Goal: Transaction & Acquisition: Purchase product/service

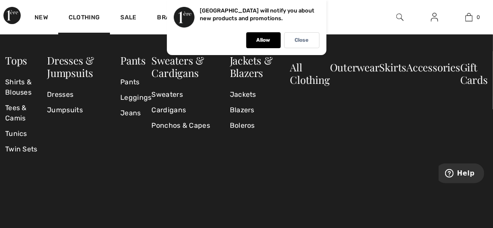
click at [178, 95] on link "Sweaters" at bounding box center [191, 95] width 78 height 16
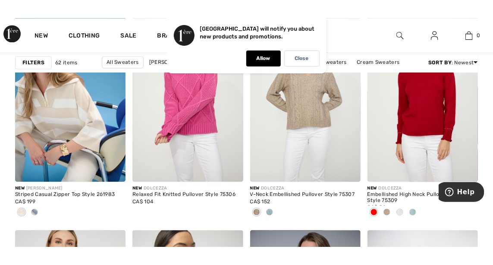
scroll to position [604, 0]
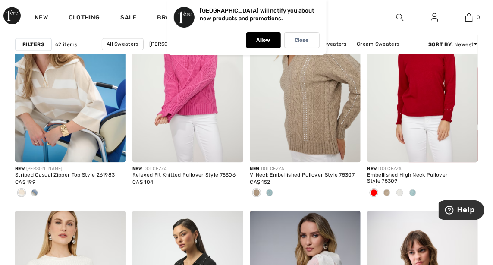
click at [305, 148] on img at bounding box center [305, 80] width 110 height 166
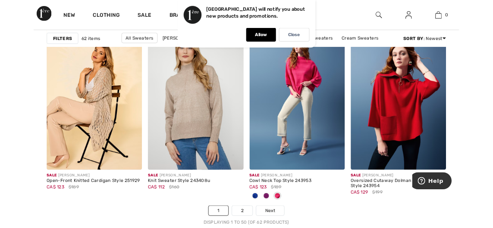
scroll to position [3266, 0]
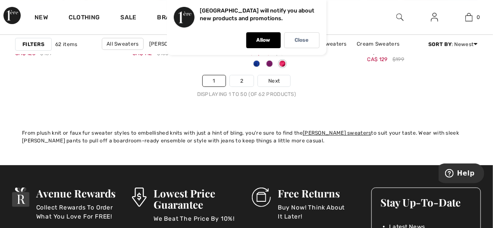
click at [242, 79] on link "2" at bounding box center [242, 80] width 24 height 11
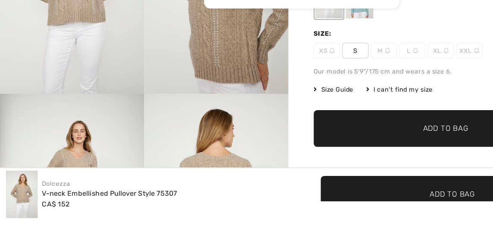
scroll to position [150, 0]
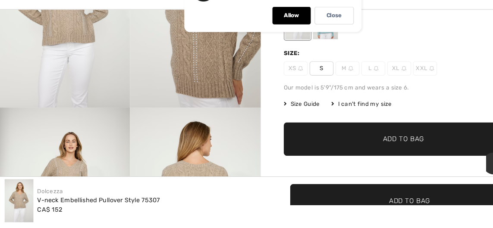
click at [71, 186] on img at bounding box center [59, 211] width 118 height 177
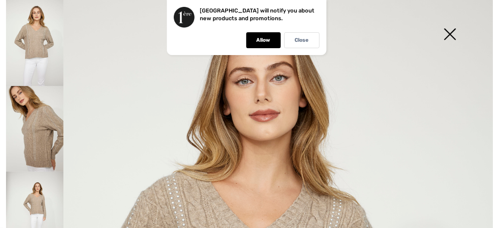
scroll to position [0, 0]
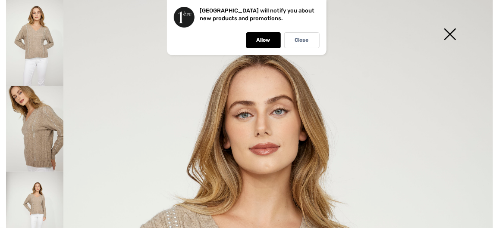
click at [452, 31] on img at bounding box center [449, 35] width 43 height 44
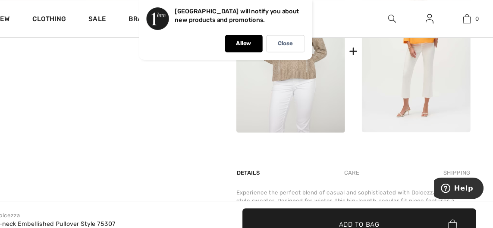
scroll to position [440, 0]
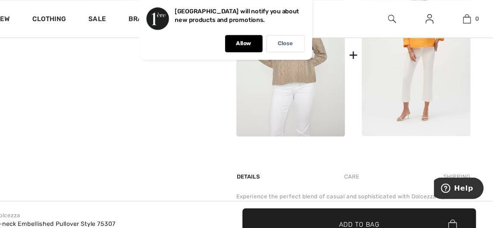
click at [363, 162] on div "Care" at bounding box center [363, 163] width 28 height 16
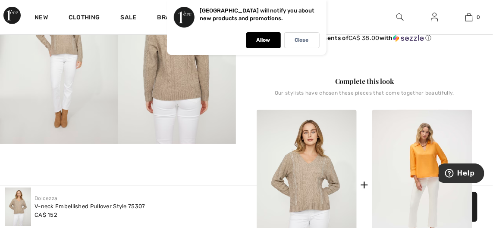
scroll to position [305, 0]
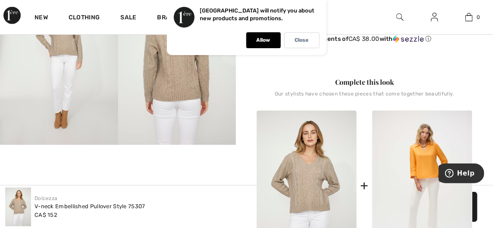
click at [260, 42] on p "Allow" at bounding box center [264, 40] width 14 height 6
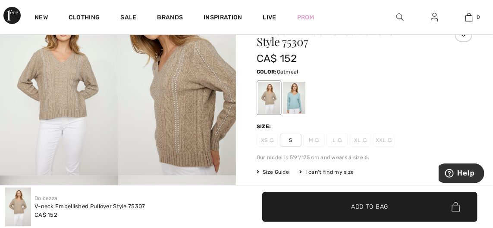
scroll to position [97, 0]
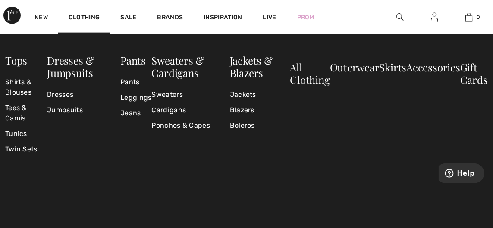
scroll to position [384, 0]
click at [245, 94] on link "Jackets" at bounding box center [260, 95] width 60 height 16
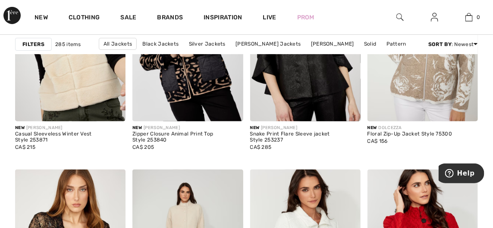
scroll to position [1251, 0]
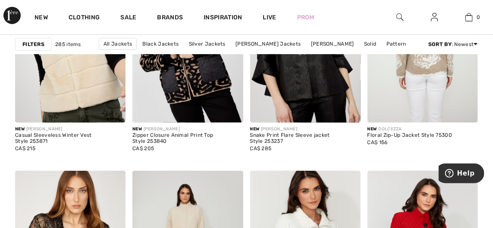
click at [419, 102] on img at bounding box center [422, 40] width 110 height 166
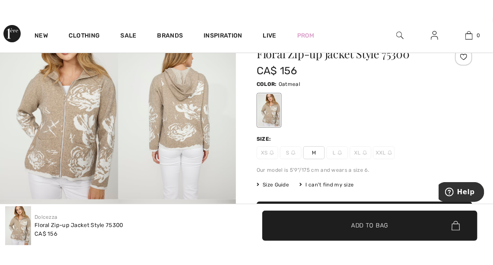
scroll to position [93, 0]
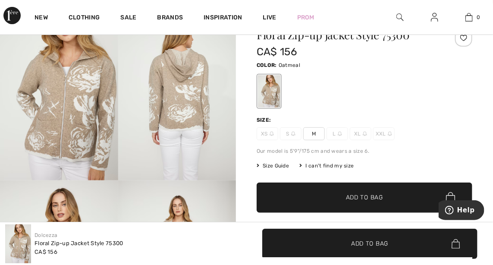
click at [357, 199] on span "Add to Bag" at bounding box center [364, 197] width 37 height 9
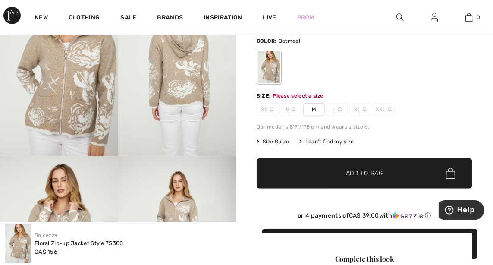
scroll to position [139, 0]
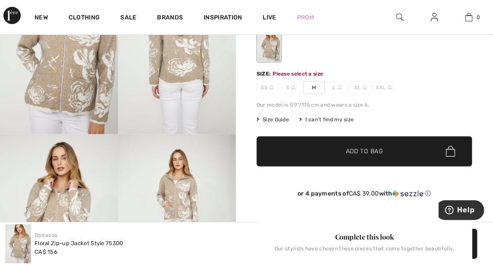
click at [369, 142] on span "✔ Added to Bag Add to Bag" at bounding box center [365, 151] width 216 height 30
click at [309, 87] on span "M" at bounding box center [314, 87] width 22 height 13
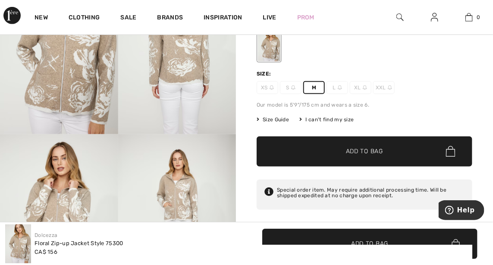
click at [360, 150] on span "Add to Bag" at bounding box center [364, 151] width 37 height 9
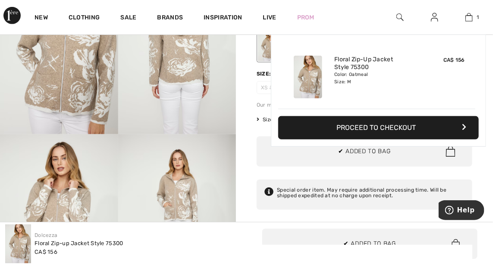
scroll to position [0, 0]
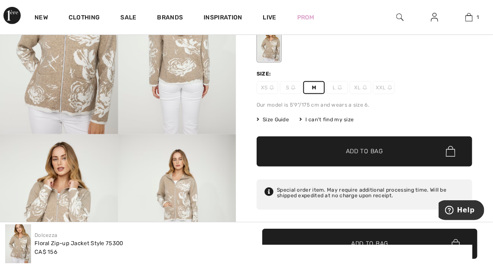
click at [0, 40] on img at bounding box center [59, 45] width 118 height 177
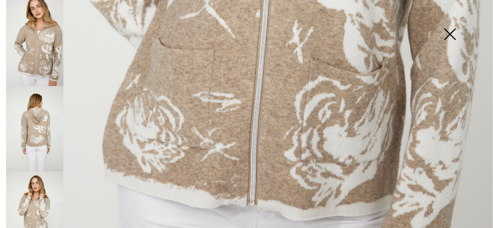
scroll to position [385, 0]
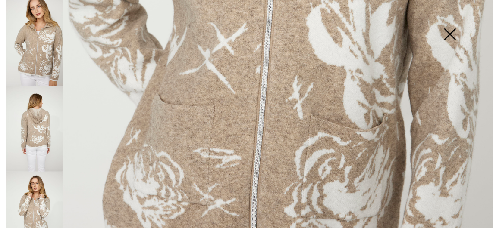
click at [449, 36] on img at bounding box center [449, 35] width 43 height 44
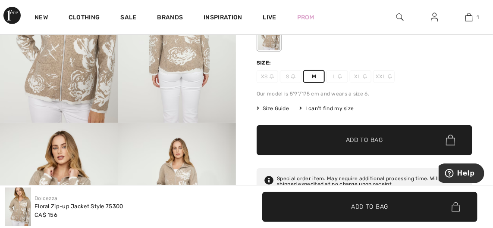
scroll to position [149, 0]
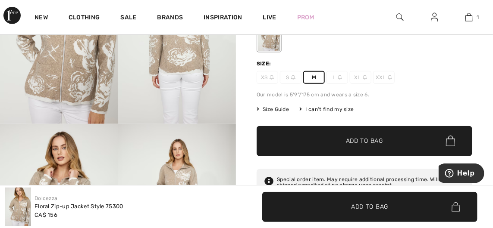
click at [275, 108] on span "Size Guide" at bounding box center [273, 110] width 32 height 8
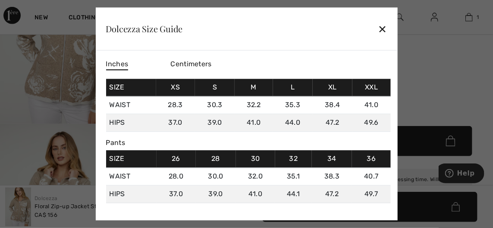
click at [381, 29] on div "✕" at bounding box center [382, 29] width 9 height 18
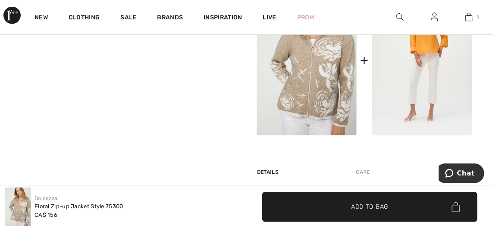
scroll to position [453, 0]
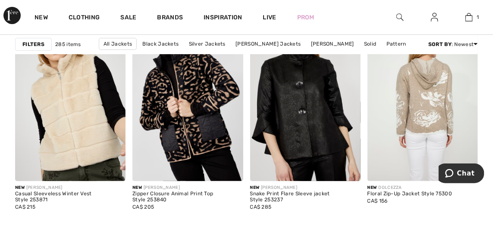
scroll to position [1192, 0]
click at [402, 128] on img at bounding box center [422, 99] width 110 height 166
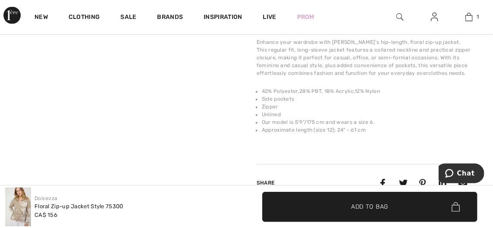
scroll to position [563, 0]
